Goal: Find contact information: Find contact information

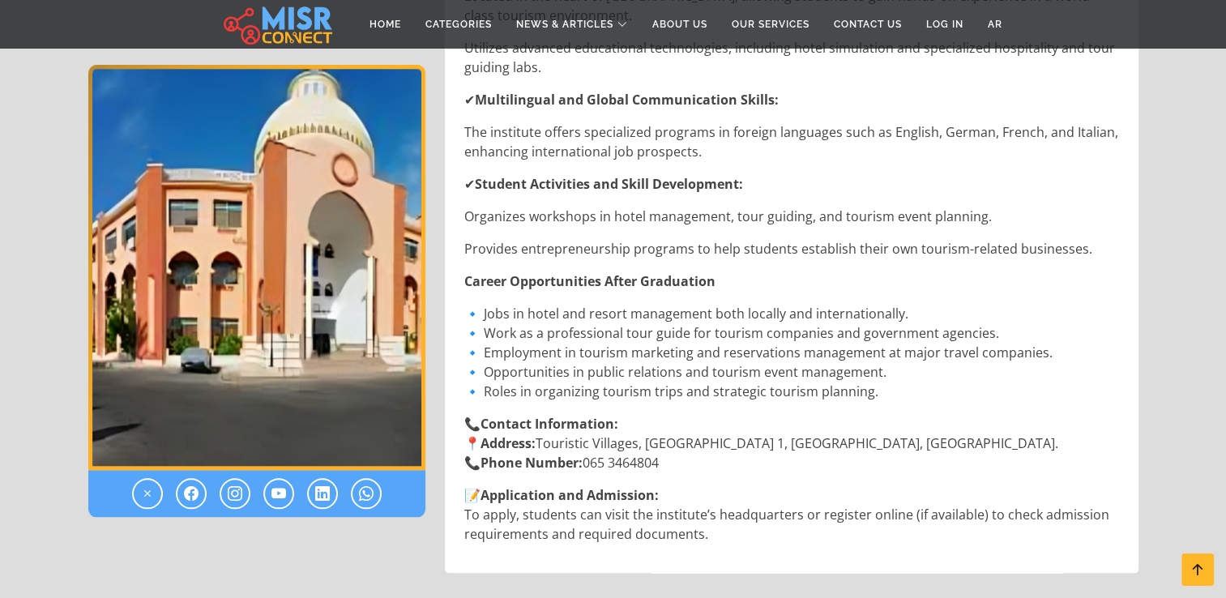
scroll to position [1750, 0]
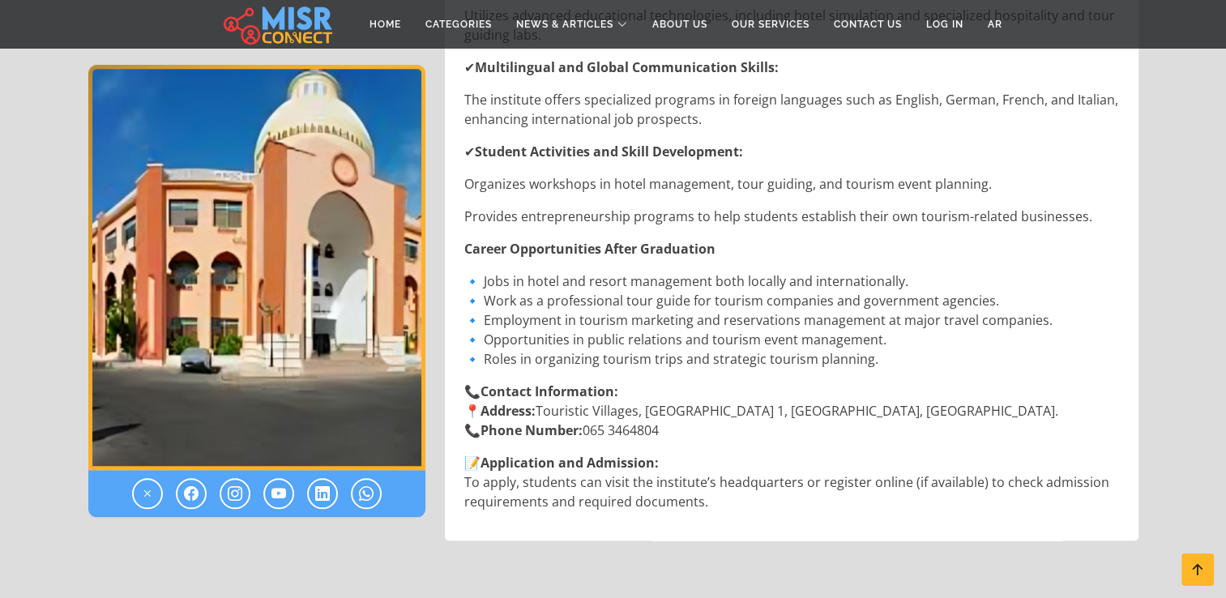
click at [474, 453] on p "📝 Application and Admission: To apply, students can visit the institute’s headq…" at bounding box center [793, 482] width 658 height 58
click at [471, 453] on p "📝 Application and Admission: To apply, students can visit the institute’s headq…" at bounding box center [793, 482] width 658 height 58
click at [544, 454] on strong "Application and Admission:" at bounding box center [569, 463] width 178 height 18
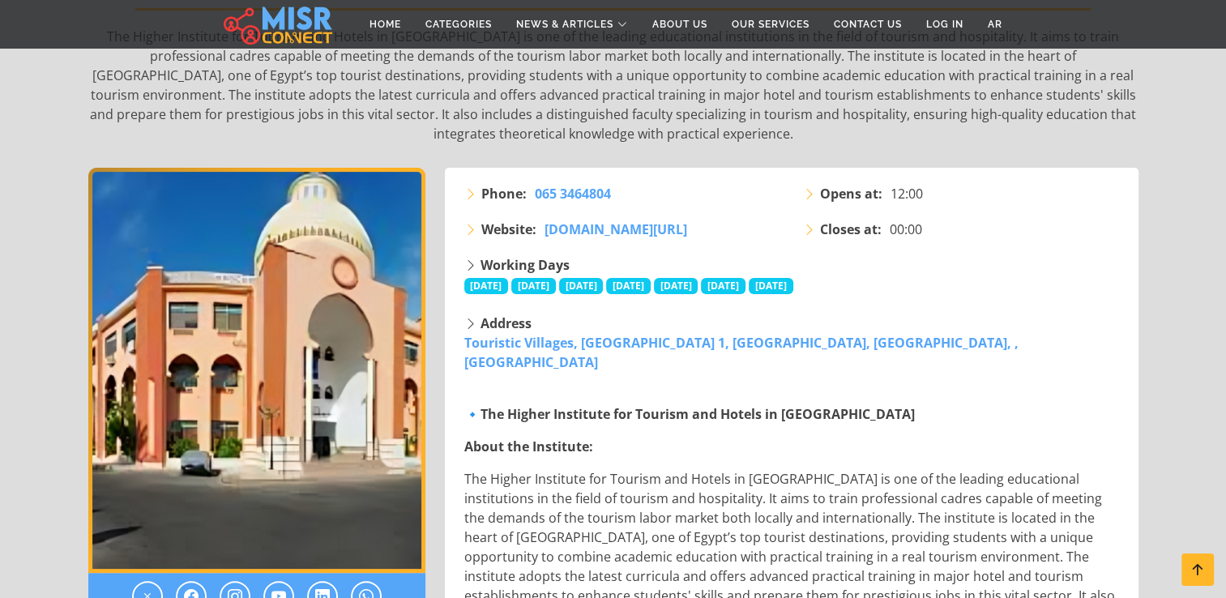
scroll to position [65, 0]
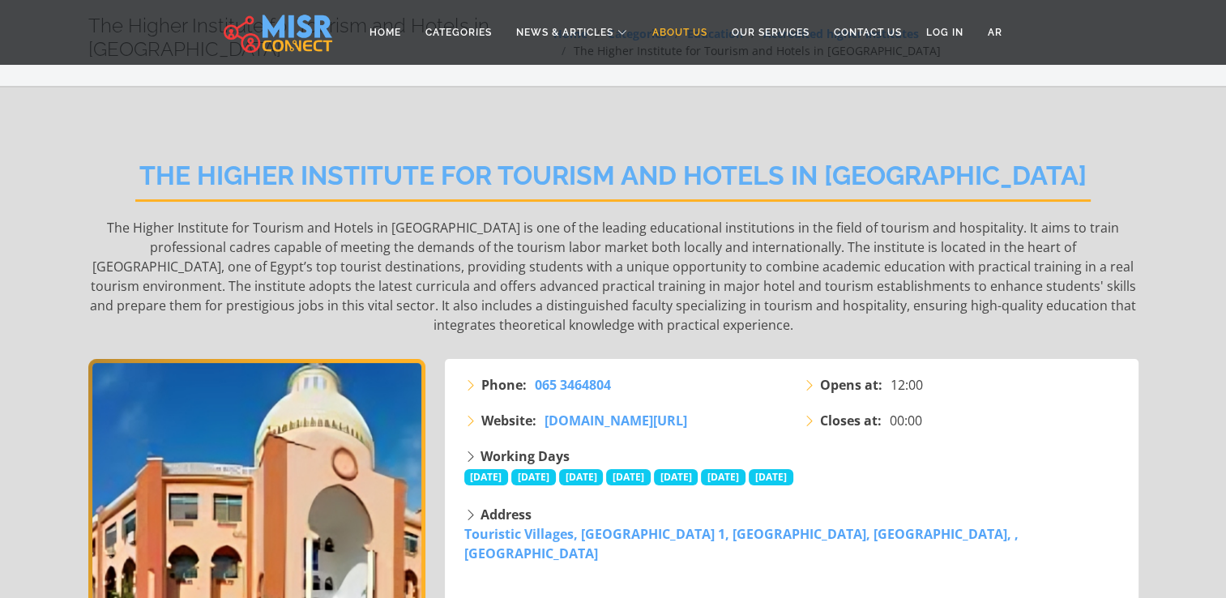
click at [677, 34] on link "About Us" at bounding box center [679, 32] width 79 height 31
click at [596, 420] on span "www.hithhurg.com/ar" at bounding box center [615, 420] width 143 height 18
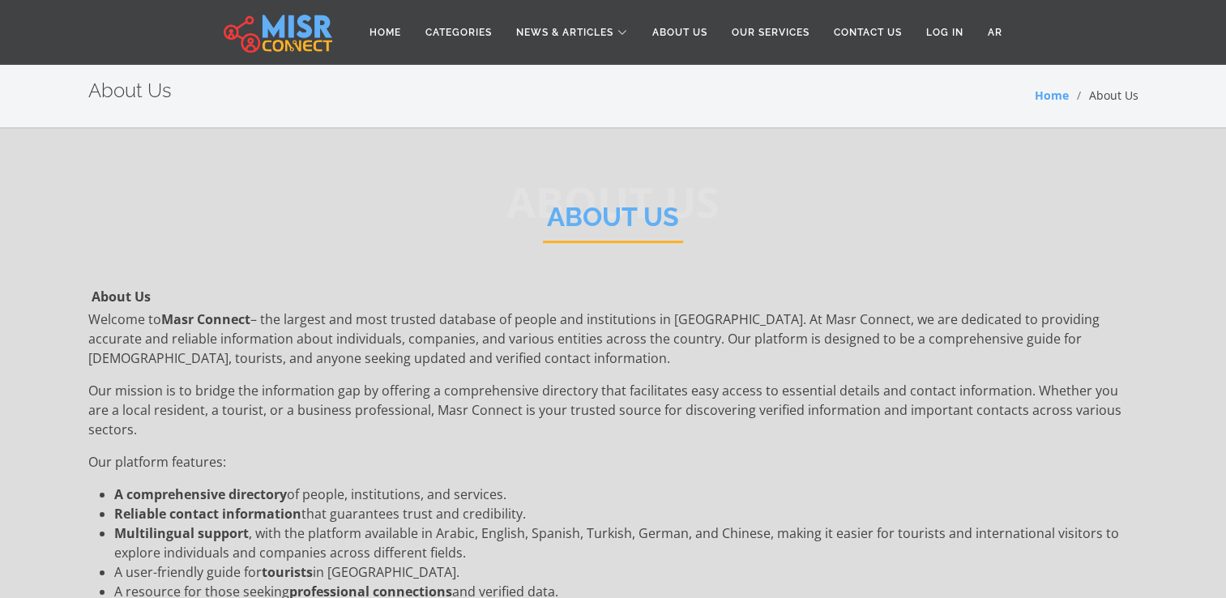
click at [702, 103] on div "About Us Home About Us" at bounding box center [613, 95] width 1050 height 32
click at [736, 33] on link "Our Services" at bounding box center [770, 32] width 102 height 31
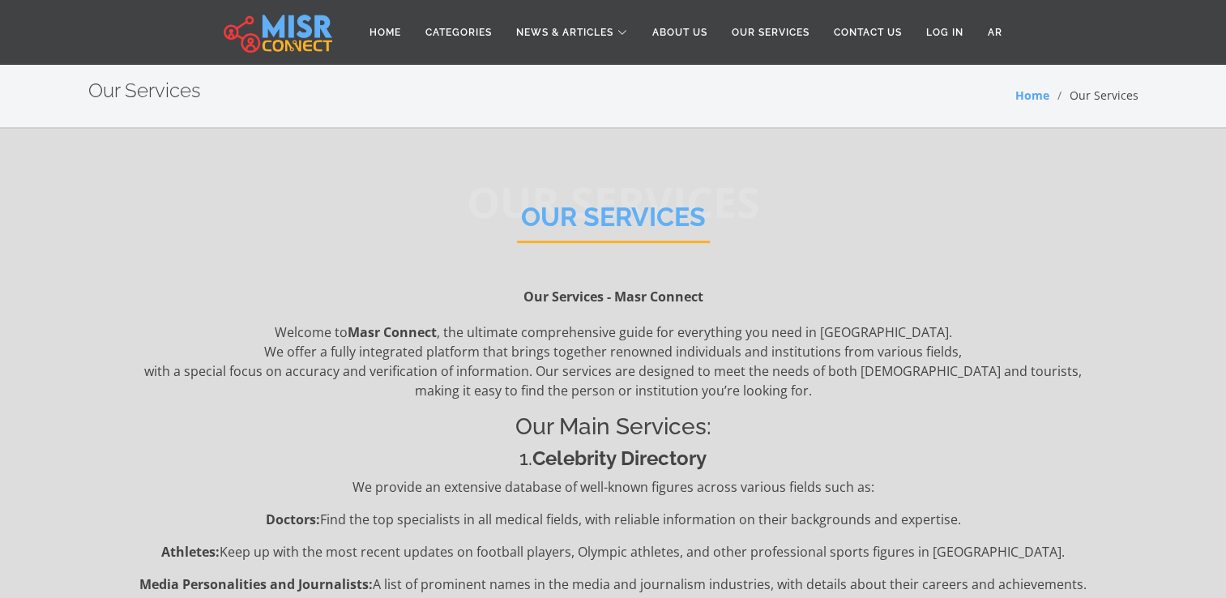
click at [886, 28] on link "Contact Us" at bounding box center [867, 32] width 92 height 31
